Goal: Use online tool/utility: Utilize a website feature to perform a specific function

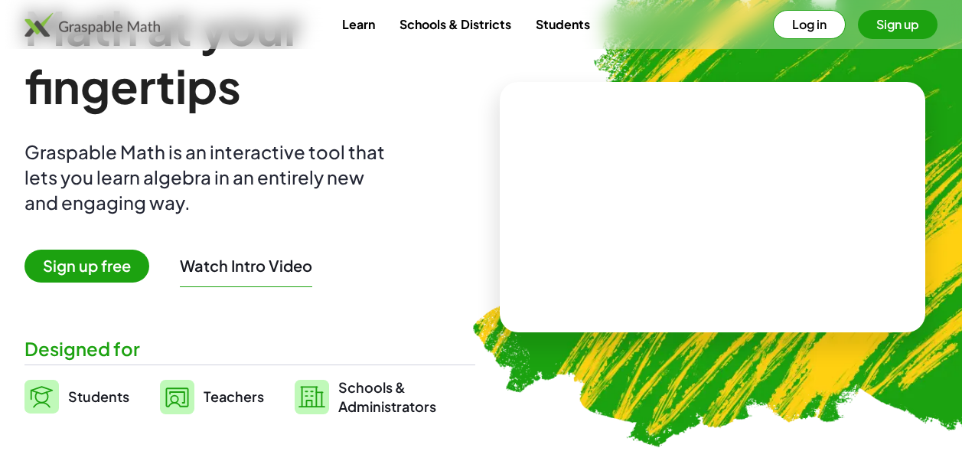
scroll to position [139, 0]
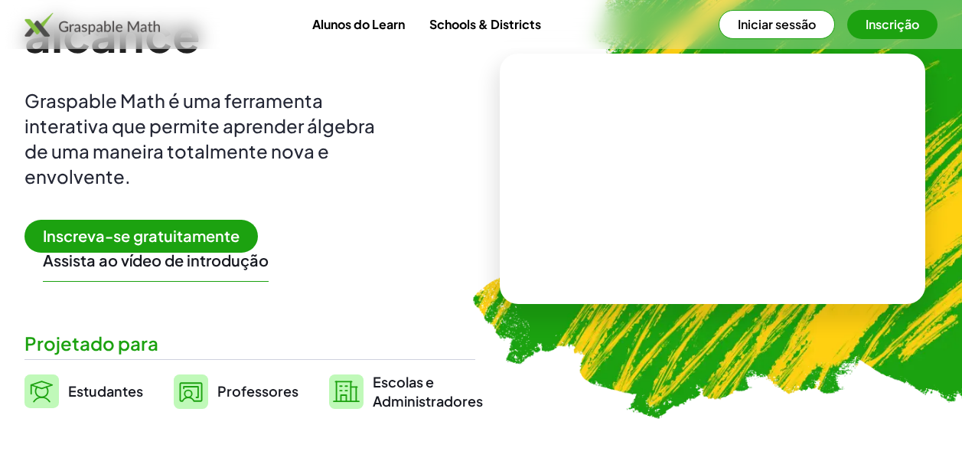
click at [255, 392] on span "Professores" at bounding box center [257, 391] width 81 height 18
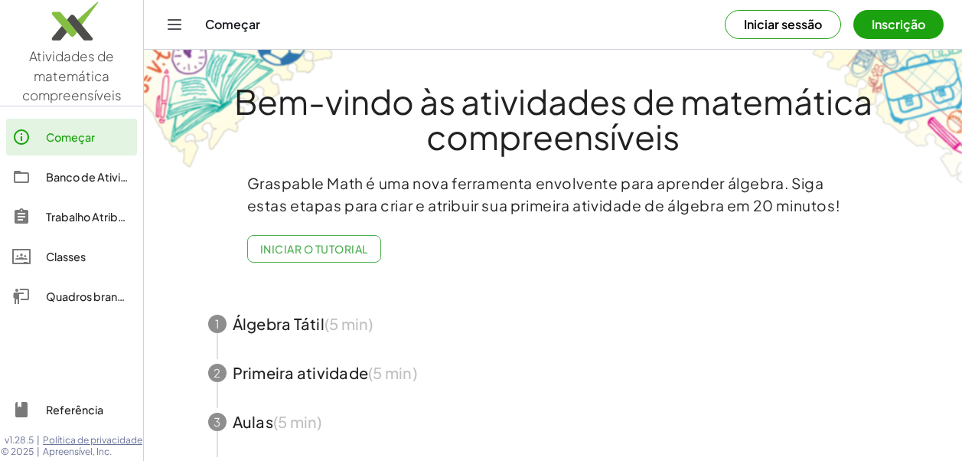
click at [103, 297] on div "Quadros brancos" at bounding box center [88, 296] width 85 height 18
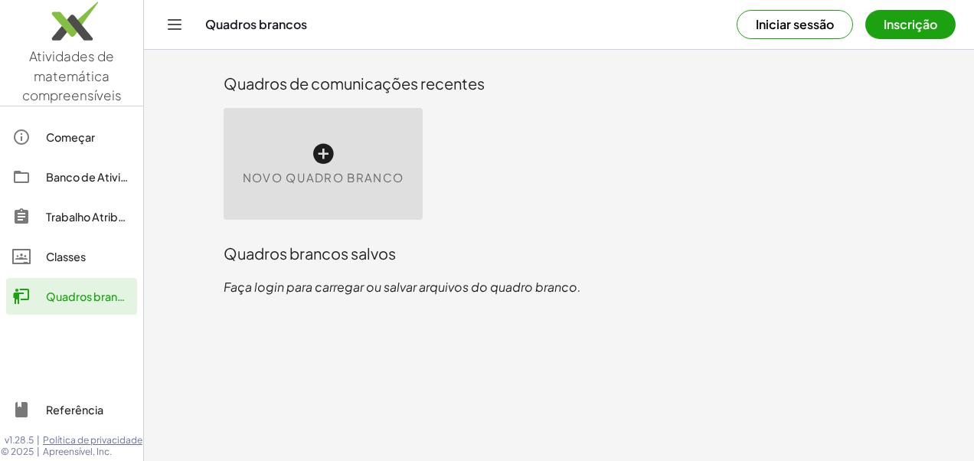
click at [322, 155] on icon at bounding box center [323, 154] width 24 height 24
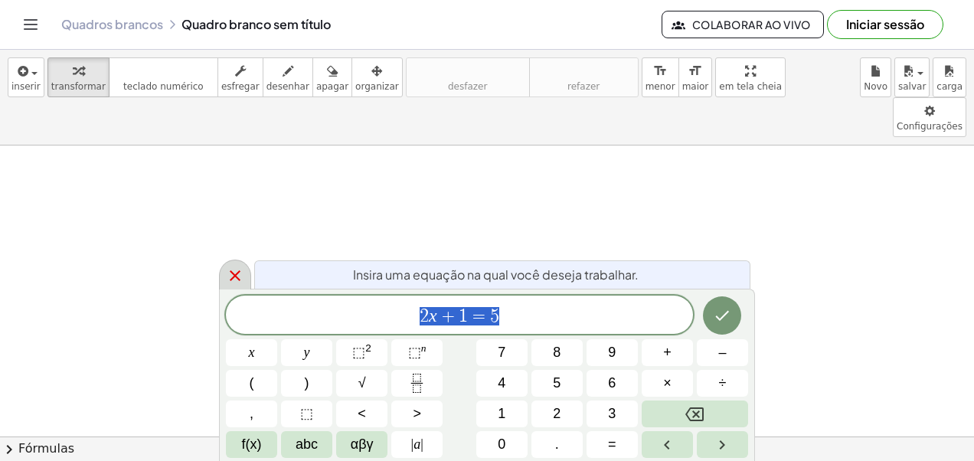
click at [234, 273] on icon at bounding box center [235, 275] width 18 height 18
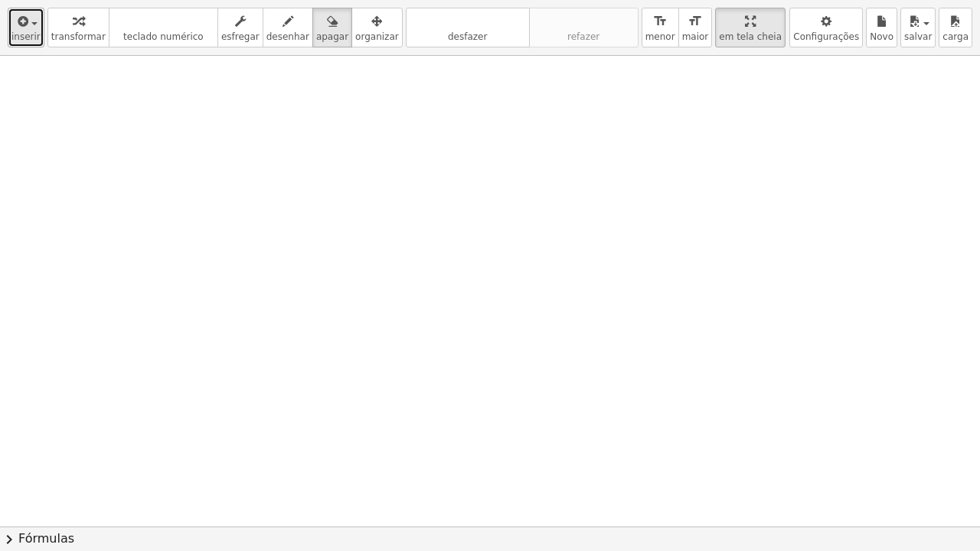
click at [21, 30] on icon "button" at bounding box center [22, 21] width 14 height 18
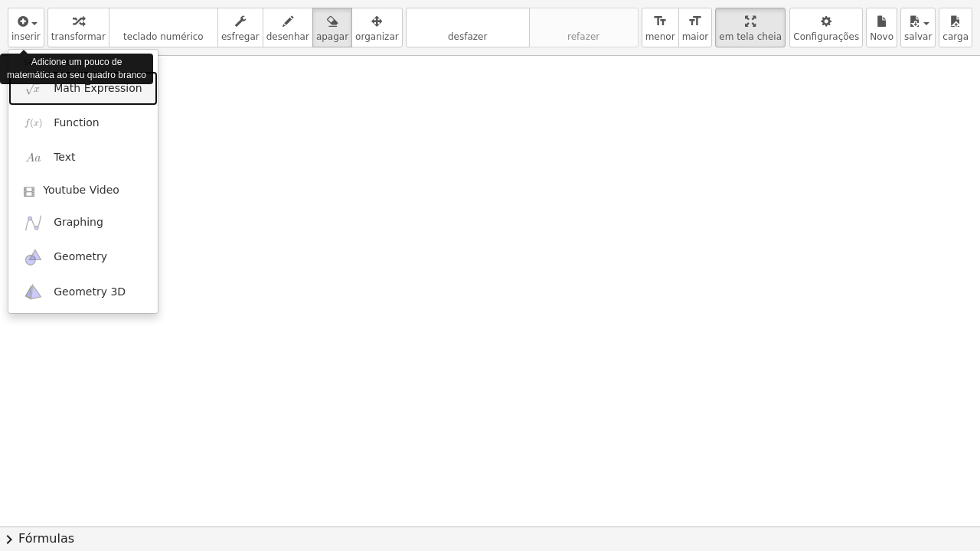
click at [68, 93] on span "Math Expression" at bounding box center [98, 88] width 88 height 15
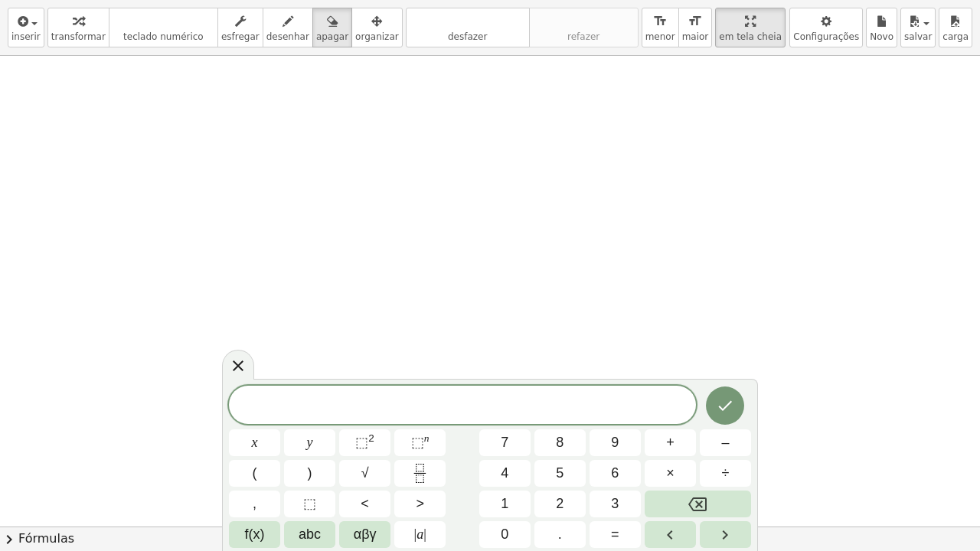
click at [390, 411] on span "​" at bounding box center [462, 406] width 467 height 21
click at [253, 460] on span "(" at bounding box center [255, 473] width 5 height 21
click at [413, 460] on icon "Fração" at bounding box center [419, 473] width 19 height 19
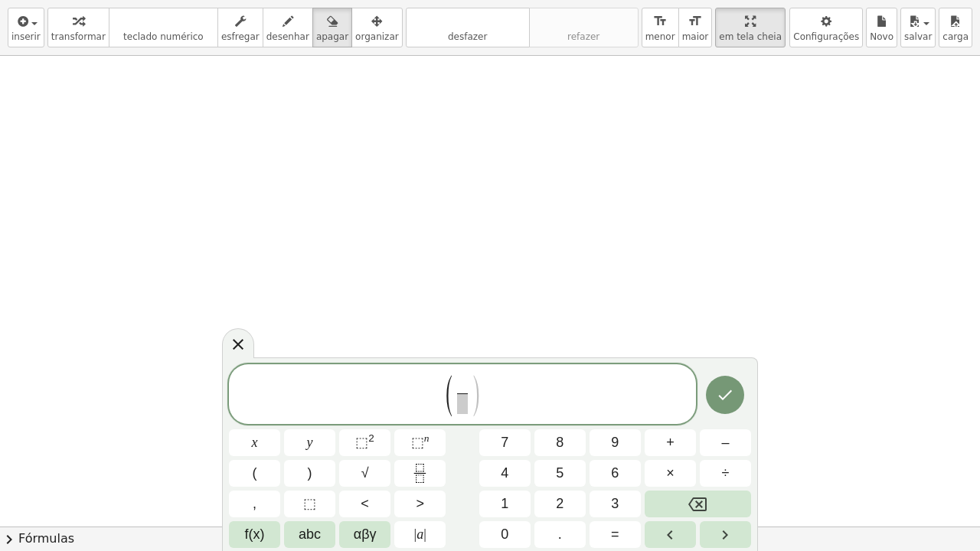
click at [671, 446] on span "+" at bounding box center [670, 443] width 8 height 21
click at [609, 460] on button "3" at bounding box center [614, 504] width 51 height 27
click at [471, 408] on span at bounding box center [462, 404] width 24 height 21
click at [505, 460] on span "4" at bounding box center [505, 473] width 8 height 21
click at [494, 394] on span "( + 3 4 ​ ​ )" at bounding box center [462, 396] width 467 height 44
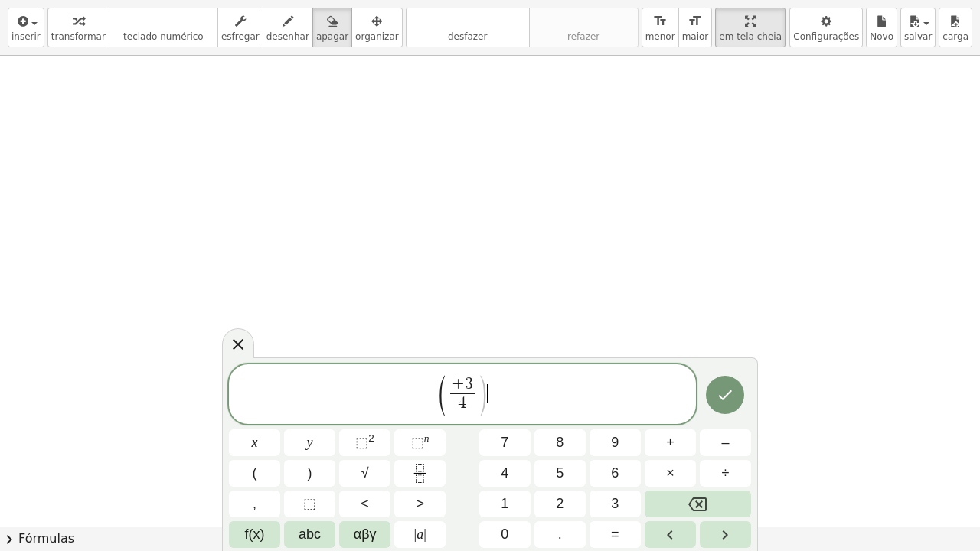
click at [315, 460] on button ")" at bounding box center [309, 473] width 51 height 27
click at [671, 446] on span "+" at bounding box center [670, 443] width 8 height 21
click at [258, 460] on button "(" at bounding box center [254, 473] width 51 height 27
click at [416, 460] on icon "Fração" at bounding box center [420, 468] width 8 height 8
click at [722, 439] on span "–" at bounding box center [725, 443] width 8 height 21
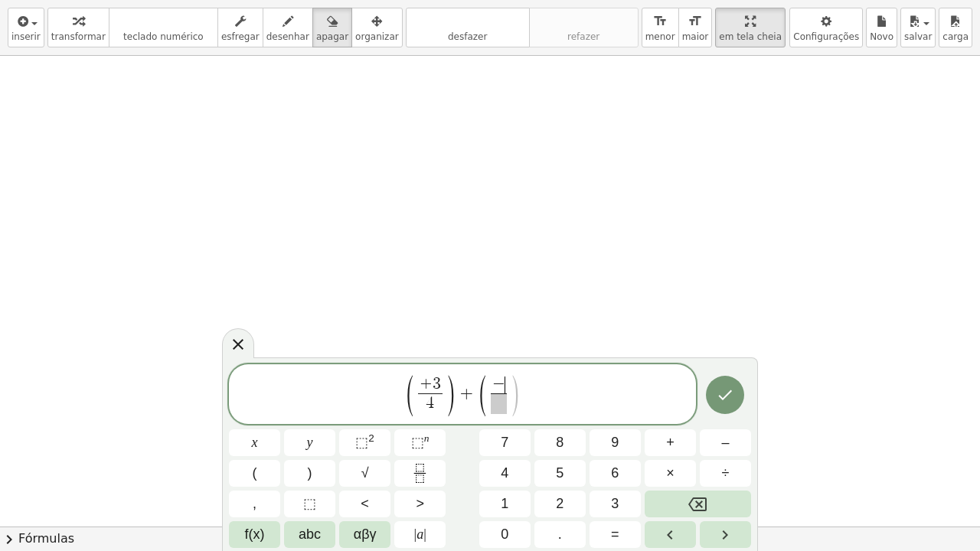
click at [498, 460] on button "1" at bounding box center [504, 504] width 51 height 27
click at [498, 406] on span at bounding box center [498, 404] width 24 height 21
click at [563, 460] on span "2" at bounding box center [560, 504] width 8 height 21
click at [514, 390] on span ")" at bounding box center [519, 396] width 11 height 45
click at [316, 460] on button ")" at bounding box center [309, 473] width 51 height 27
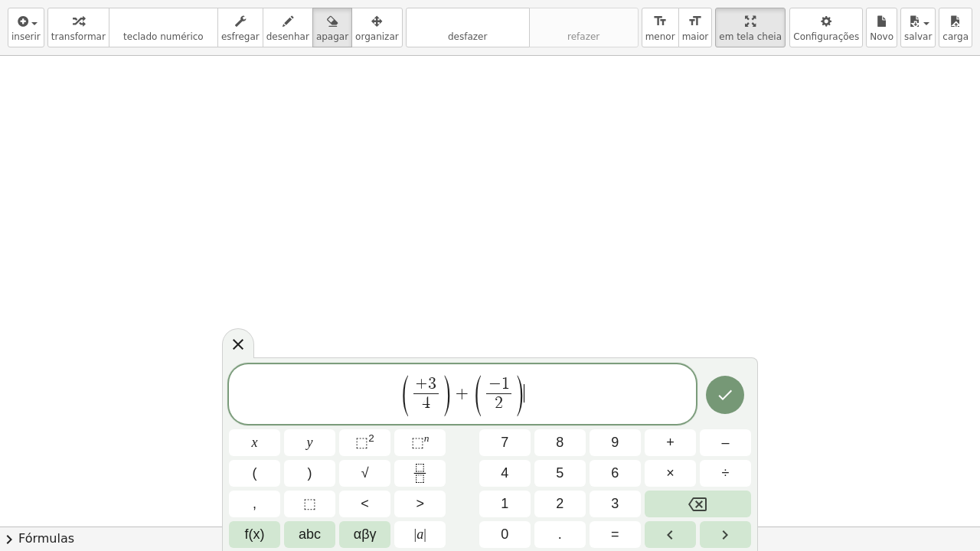
click at [721, 394] on icon "Terminado" at bounding box center [725, 395] width 18 height 18
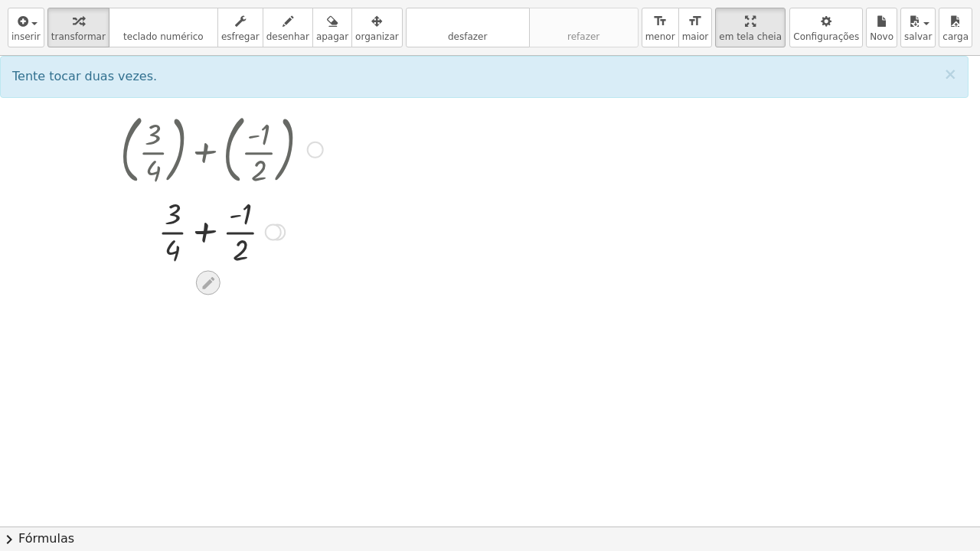
click at [212, 279] on icon at bounding box center [208, 283] width 12 height 12
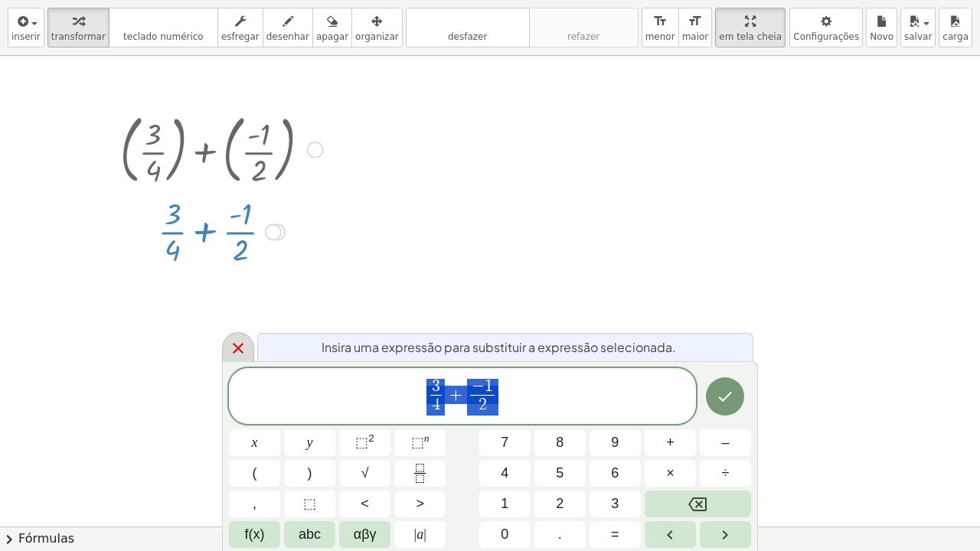
click at [237, 345] on icon at bounding box center [238, 348] width 18 height 18
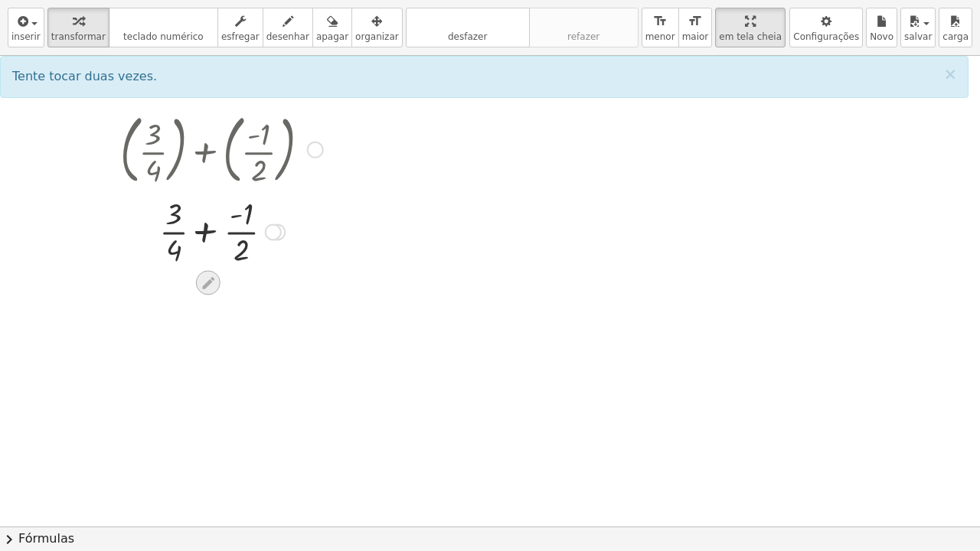
click at [203, 281] on icon at bounding box center [208, 283] width 16 height 16
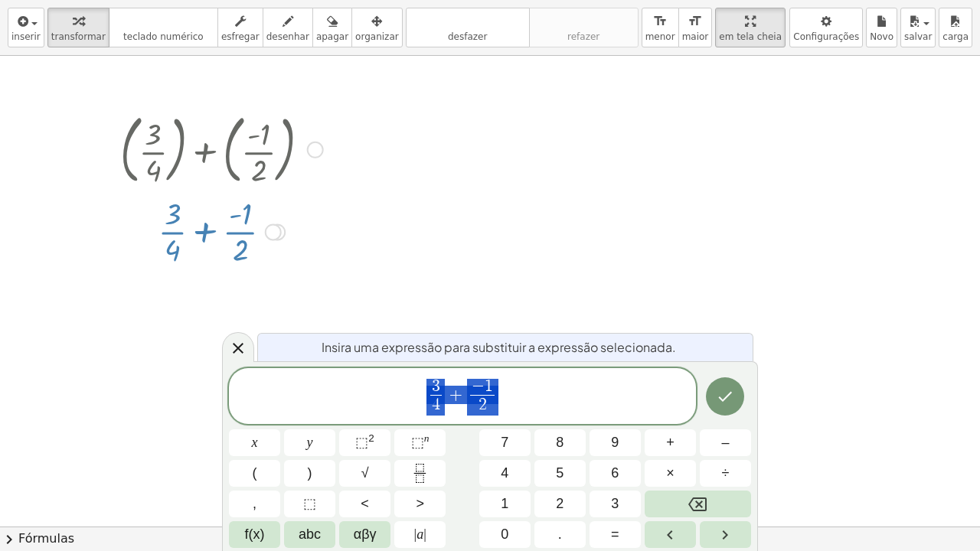
click at [455, 392] on span "+" at bounding box center [456, 395] width 22 height 18
click at [462, 392] on span "+" at bounding box center [456, 395] width 22 height 18
click at [701, 460] on icon "Backspace" at bounding box center [697, 504] width 18 height 18
click at [719, 448] on button "–" at bounding box center [725, 442] width 51 height 27
click at [482, 383] on span "−" at bounding box center [478, 386] width 13 height 17
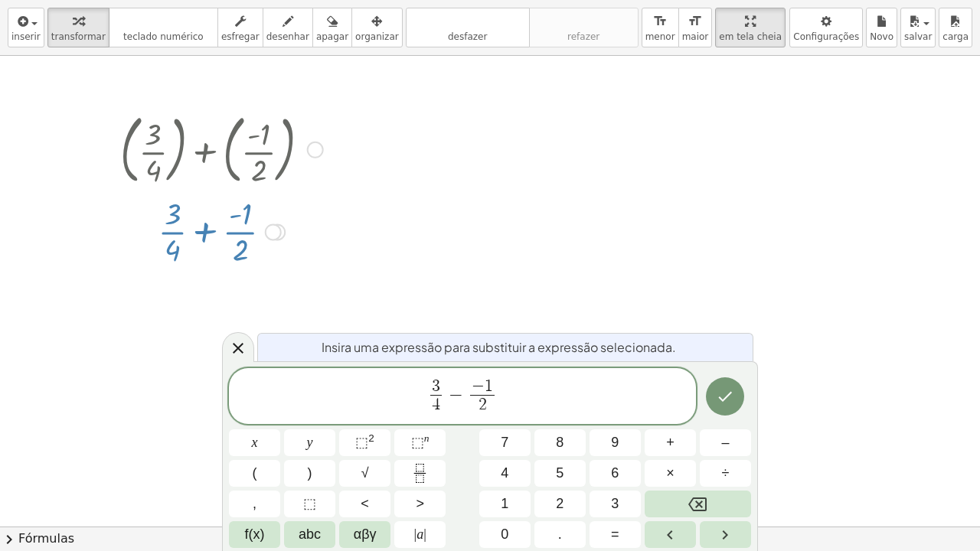
click at [694, 460] on icon "Backspace" at bounding box center [697, 504] width 18 height 18
click at [719, 395] on icon "Terminado" at bounding box center [725, 396] width 18 height 18
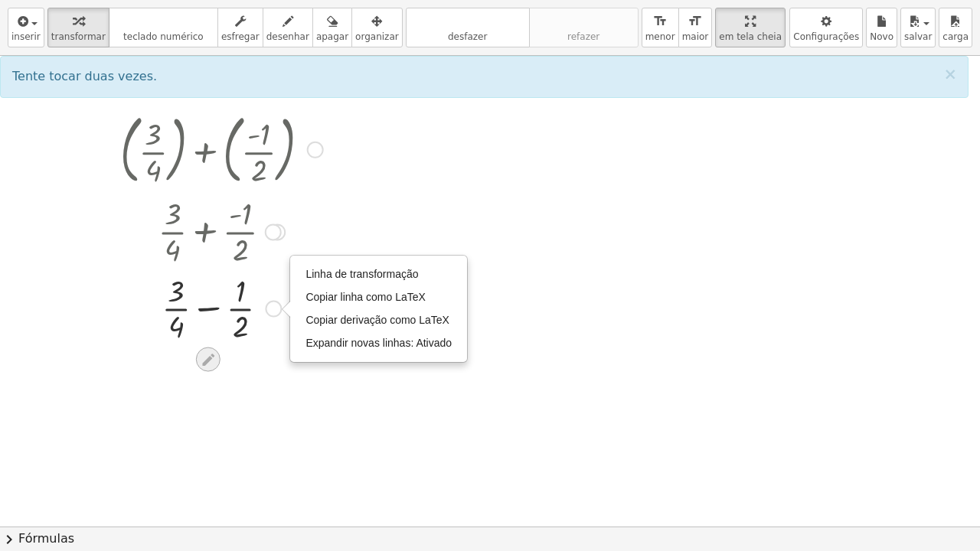
click at [204, 355] on icon at bounding box center [208, 359] width 16 height 16
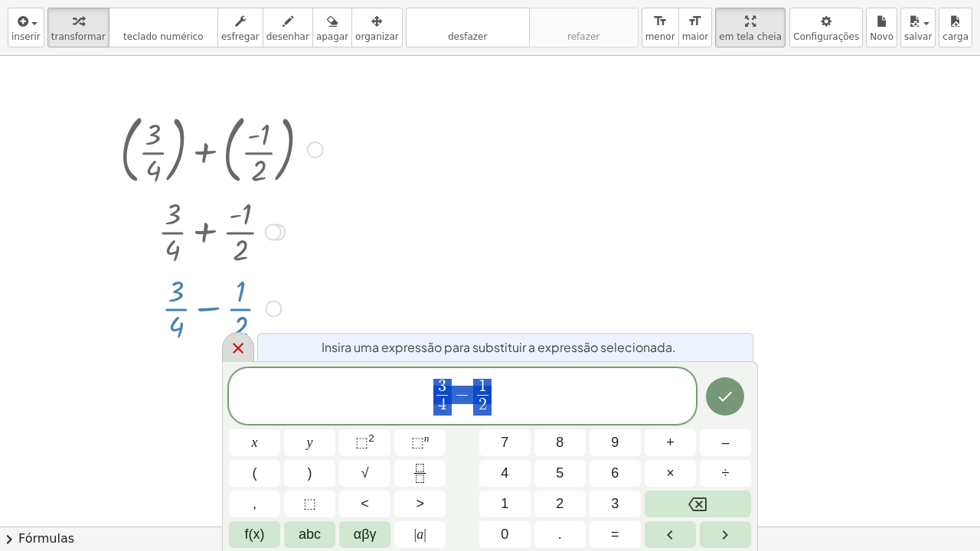
click at [238, 346] on icon at bounding box center [238, 348] width 11 height 11
